Goal: Task Accomplishment & Management: Use online tool/utility

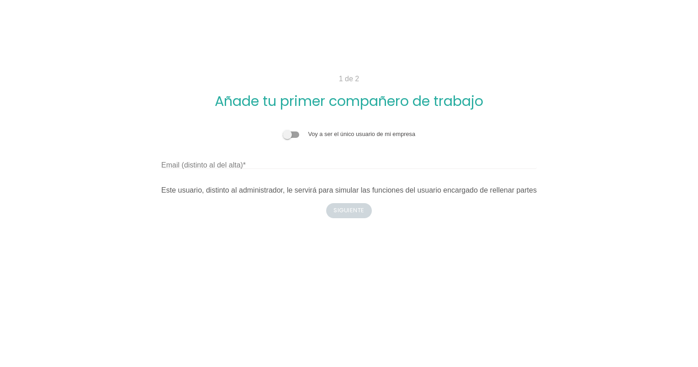
click at [299, 133] on span at bounding box center [291, 135] width 16 height 6
click at [283, 130] on input "checkbox" at bounding box center [283, 130] width 0 height 0
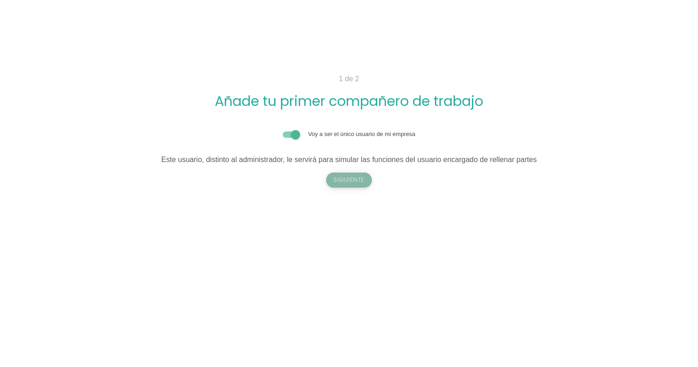
click at [354, 181] on button "Siguiente" at bounding box center [349, 180] width 46 height 15
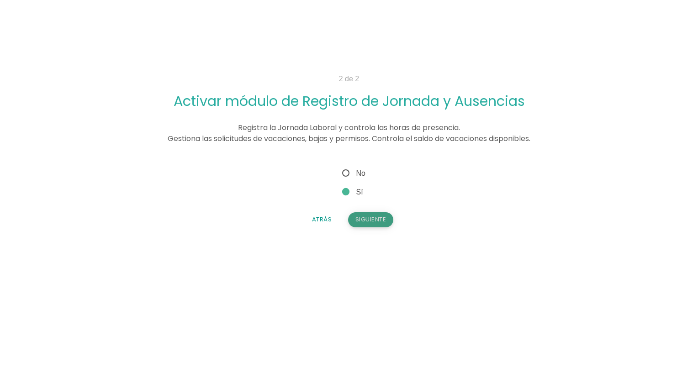
click at [374, 220] on button "Siguiente" at bounding box center [371, 219] width 46 height 15
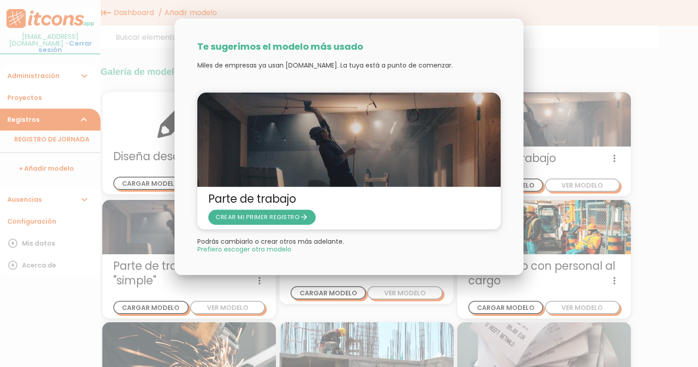
click at [261, 248] on span "Prefiero escoger otro modelo" at bounding box center [244, 249] width 94 height 6
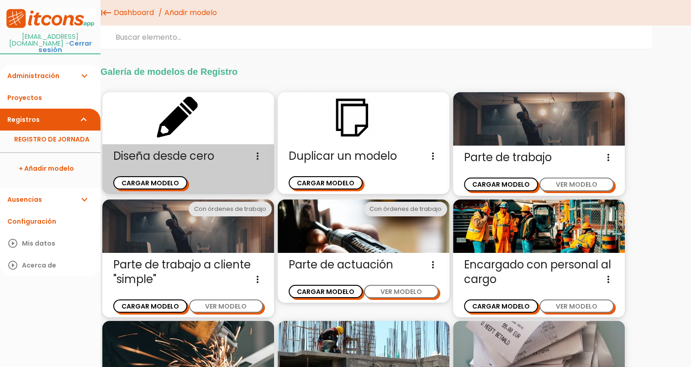
click at [257, 155] on icon "more_vert" at bounding box center [257, 156] width 11 height 15
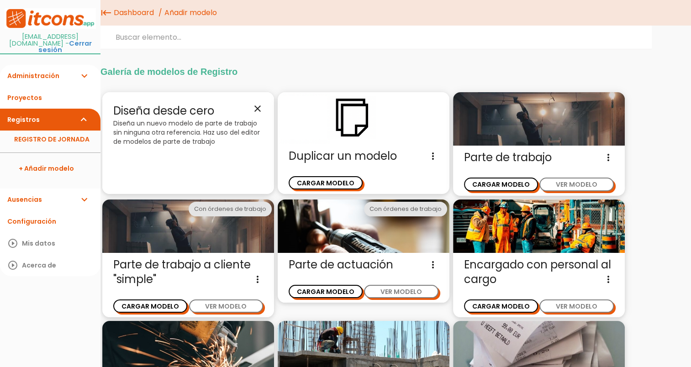
click at [256, 105] on icon "close" at bounding box center [257, 108] width 11 height 11
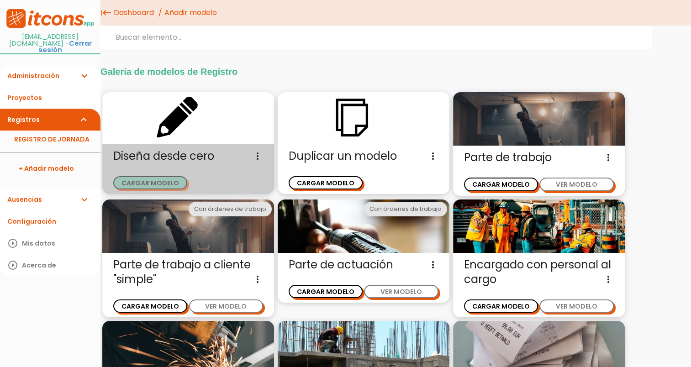
click at [159, 180] on button "CARGAR MODELO" at bounding box center [150, 182] width 74 height 13
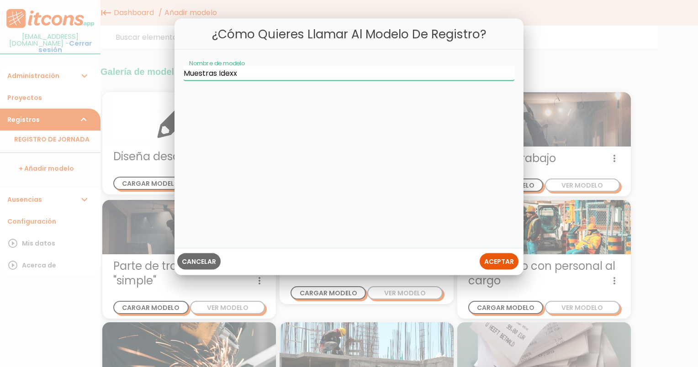
type input "Muestras Idexx"
click at [494, 259] on span "Aceptar" at bounding box center [499, 261] width 30 height 9
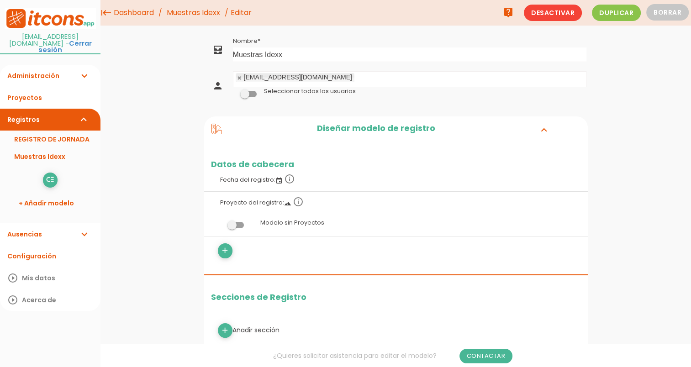
click at [253, 92] on span at bounding box center [248, 94] width 16 height 6
click at [233, 91] on input "checkbox" at bounding box center [233, 91] width 0 height 0
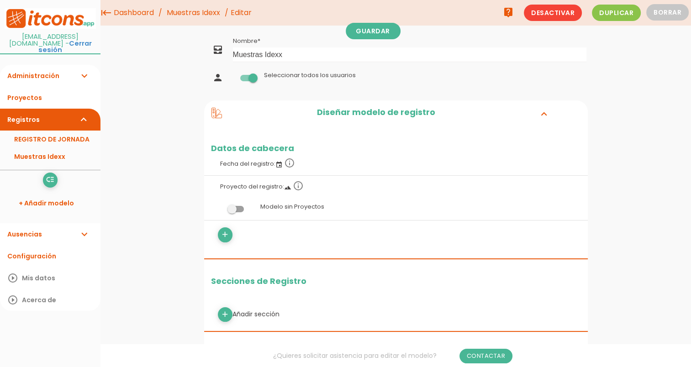
click at [237, 208] on span at bounding box center [235, 209] width 16 height 6
click at [220, 207] on input "checkbox" at bounding box center [220, 207] width 0 height 0
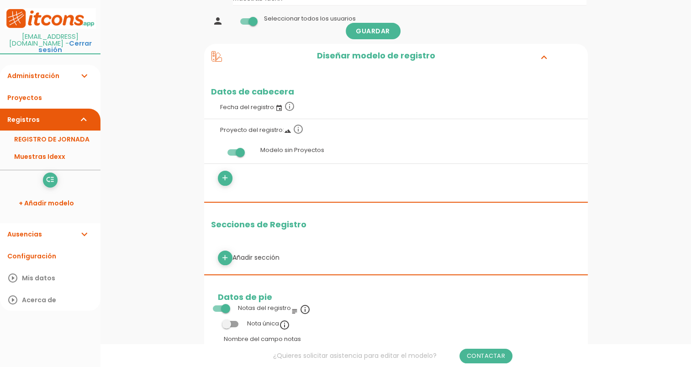
scroll to position [137, 0]
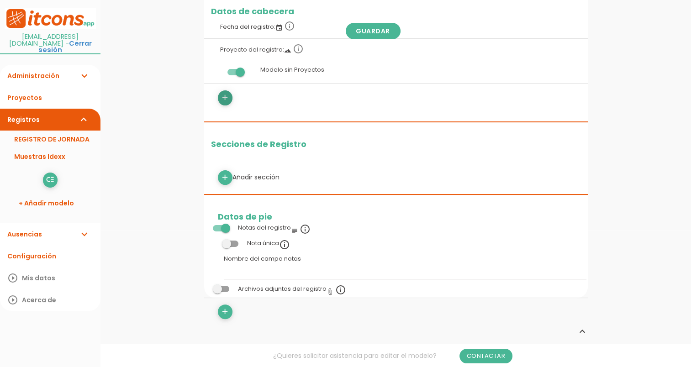
click at [225, 95] on icon "add" at bounding box center [225, 97] width 9 height 15
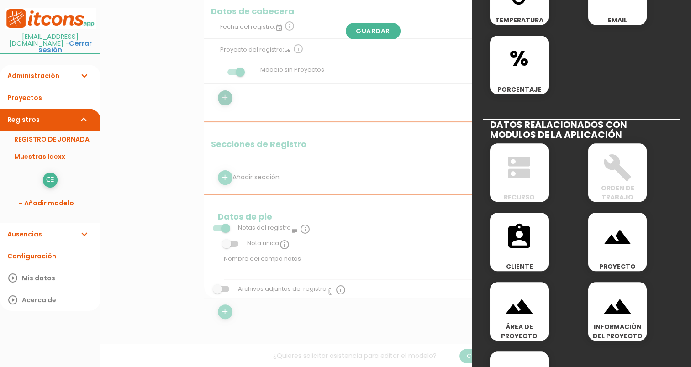
scroll to position [411, 0]
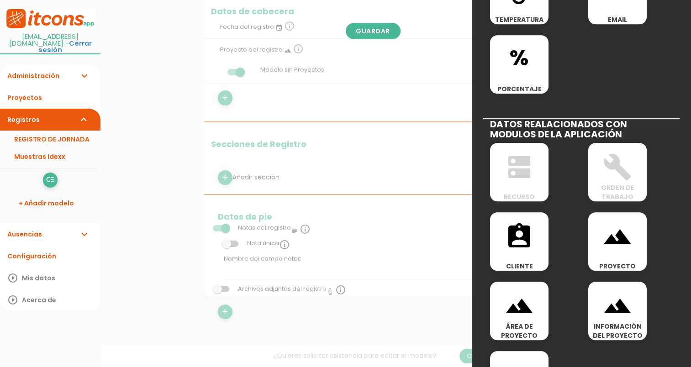
click at [354, 157] on div at bounding box center [345, 137] width 691 height 459
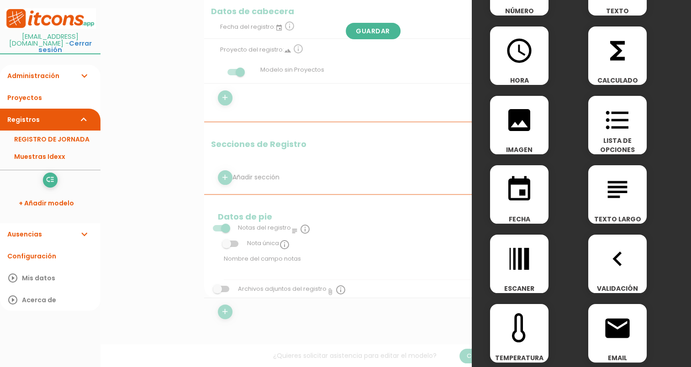
scroll to position [0, 0]
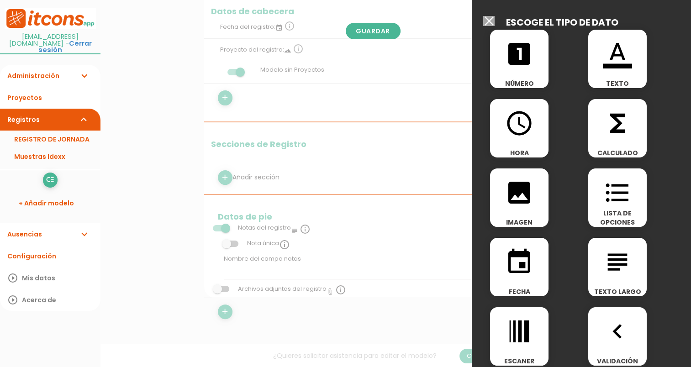
click at [490, 22] on input "Seleccionar todos los usuarios" at bounding box center [488, 21] width 11 height 10
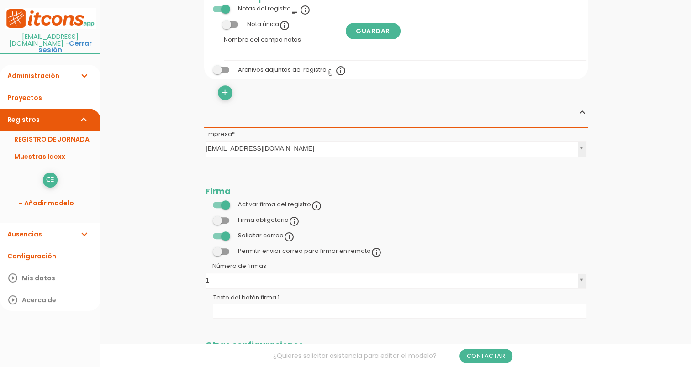
scroll to position [365, 0]
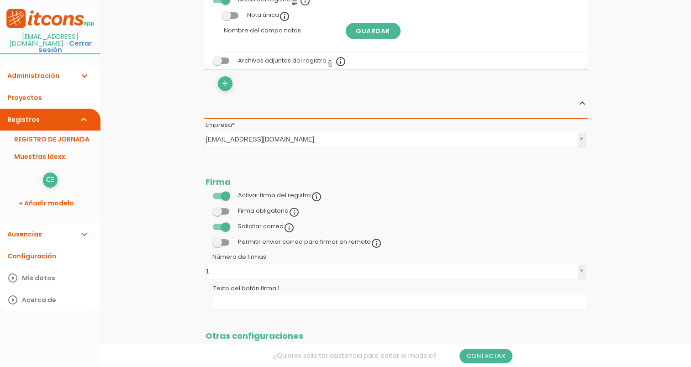
click at [226, 208] on span at bounding box center [221, 211] width 16 height 6
click at [205, 209] on input "checkbox" at bounding box center [205, 209] width 0 height 0
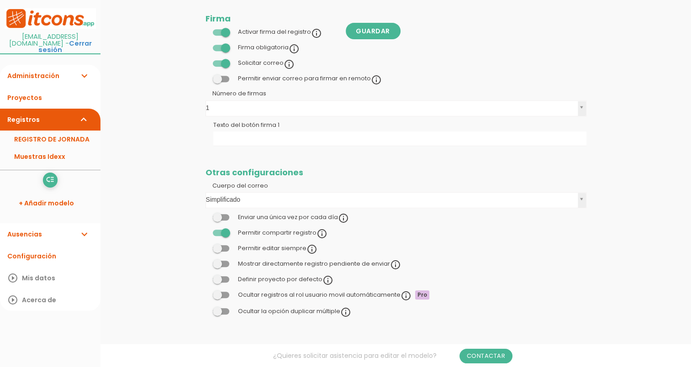
scroll to position [530, 0]
click at [223, 245] on span at bounding box center [221, 247] width 16 height 6
click at [205, 245] on input "checkbox" at bounding box center [205, 245] width 0 height 0
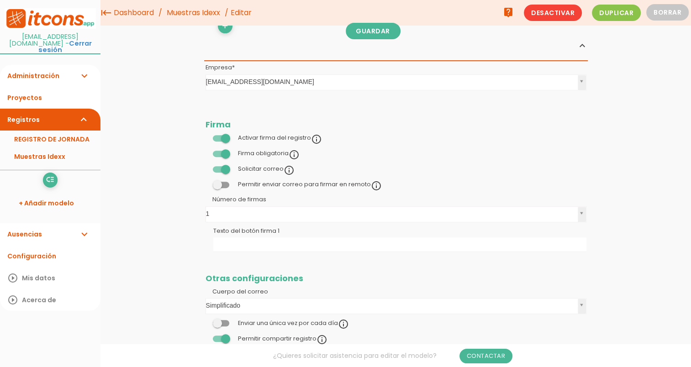
scroll to position [393, 0]
